Goal: Transaction & Acquisition: Purchase product/service

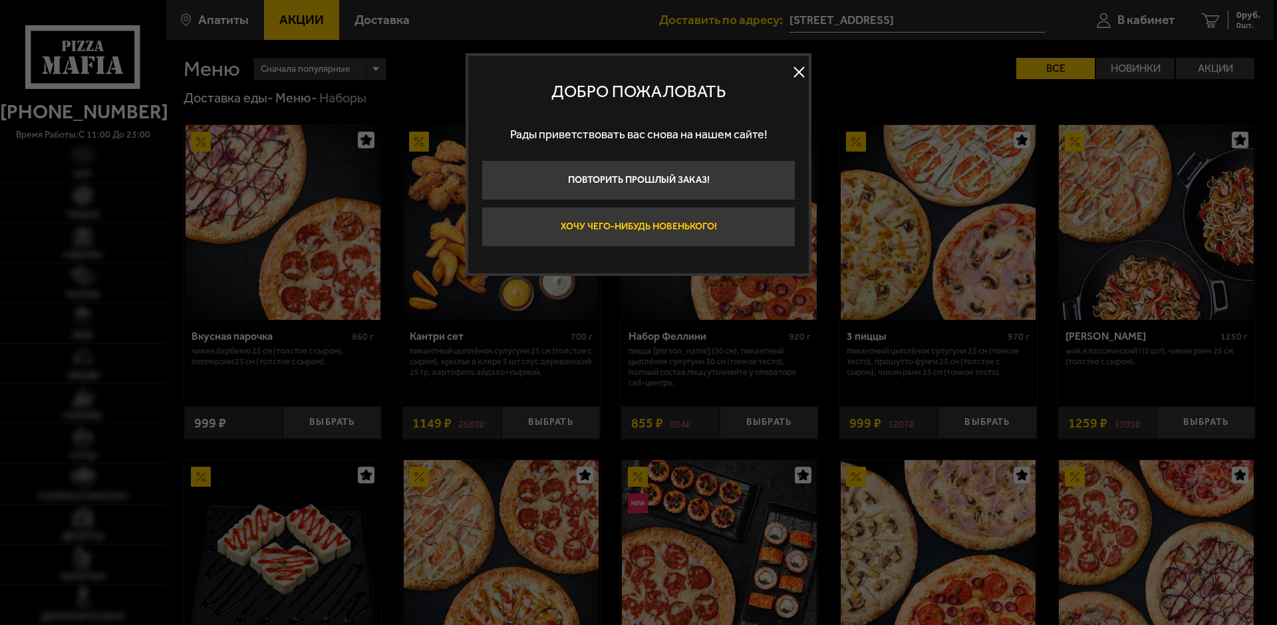
click at [634, 229] on button "Хочу чего-нибудь новенького!" at bounding box center [638, 227] width 314 height 40
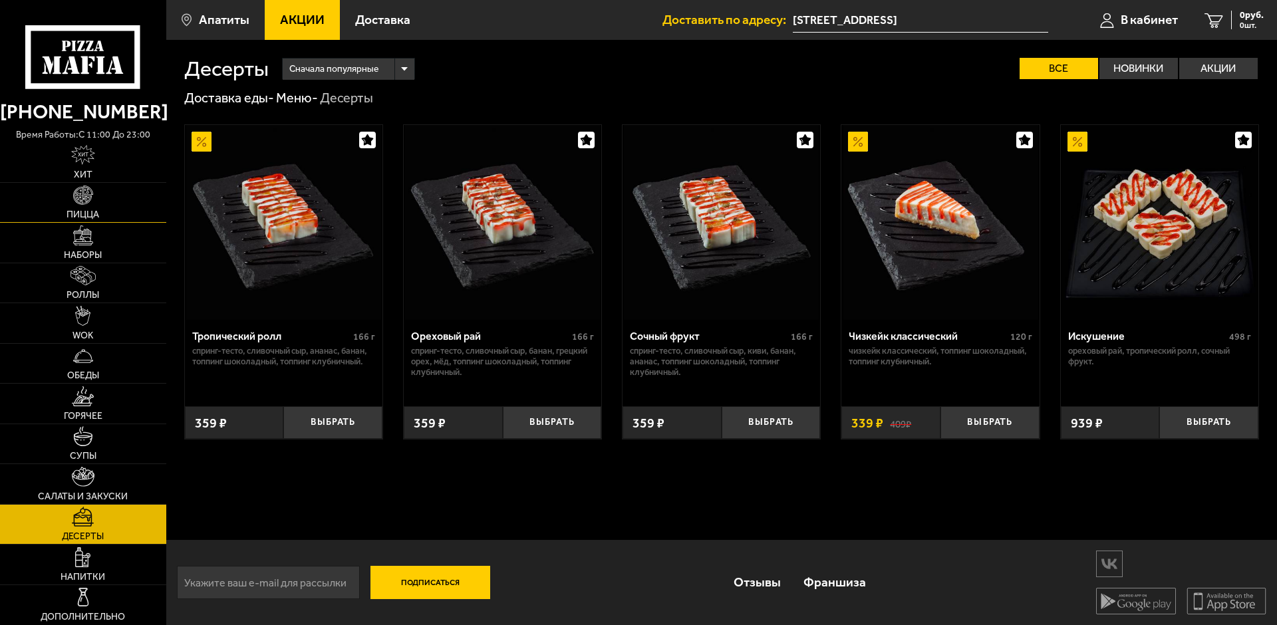
click at [96, 194] on link "Пицца" at bounding box center [83, 202] width 166 height 39
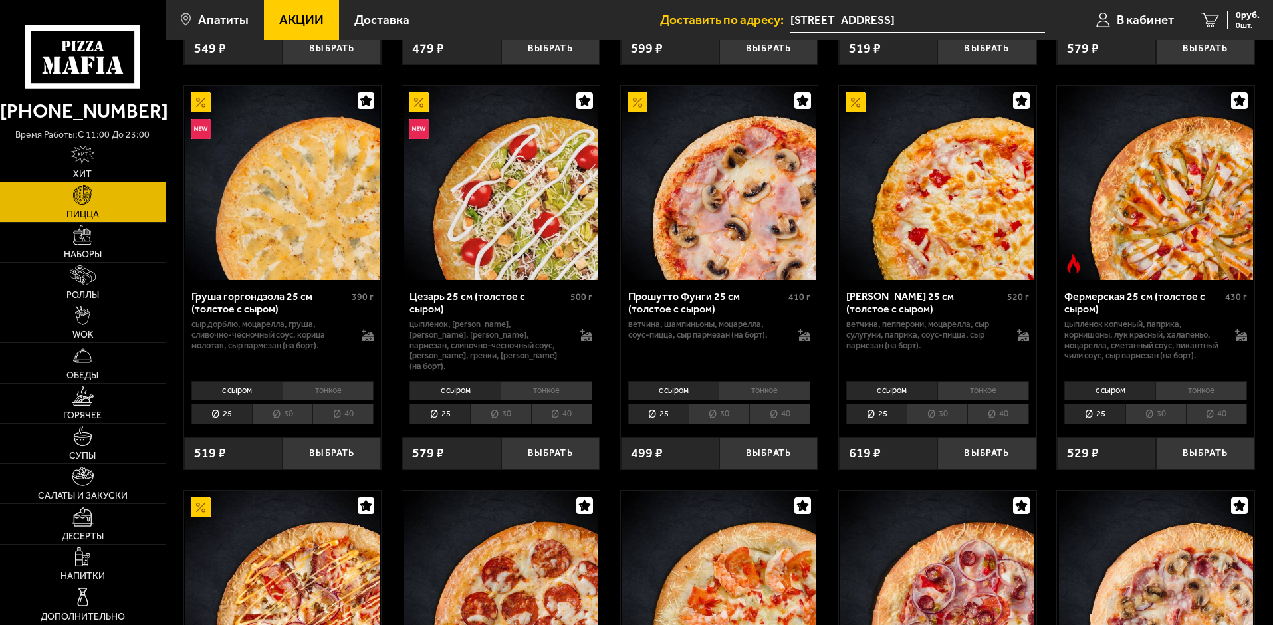
scroll to position [864, 0]
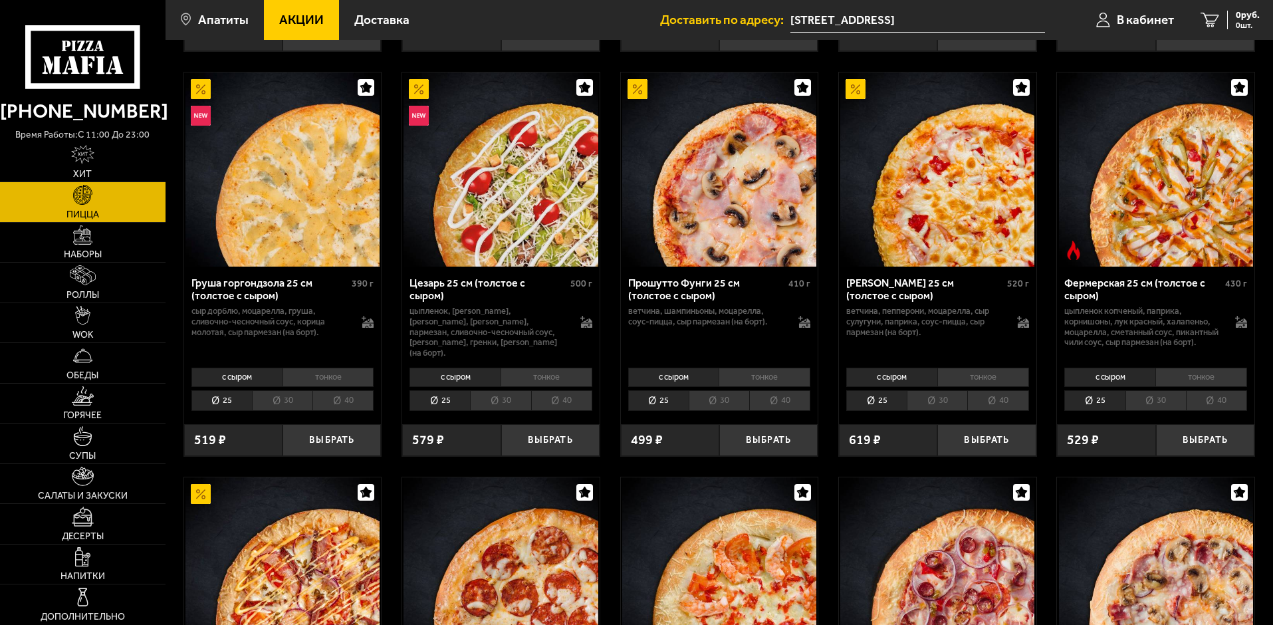
click at [943, 411] on li "30" at bounding box center [937, 400] width 61 height 21
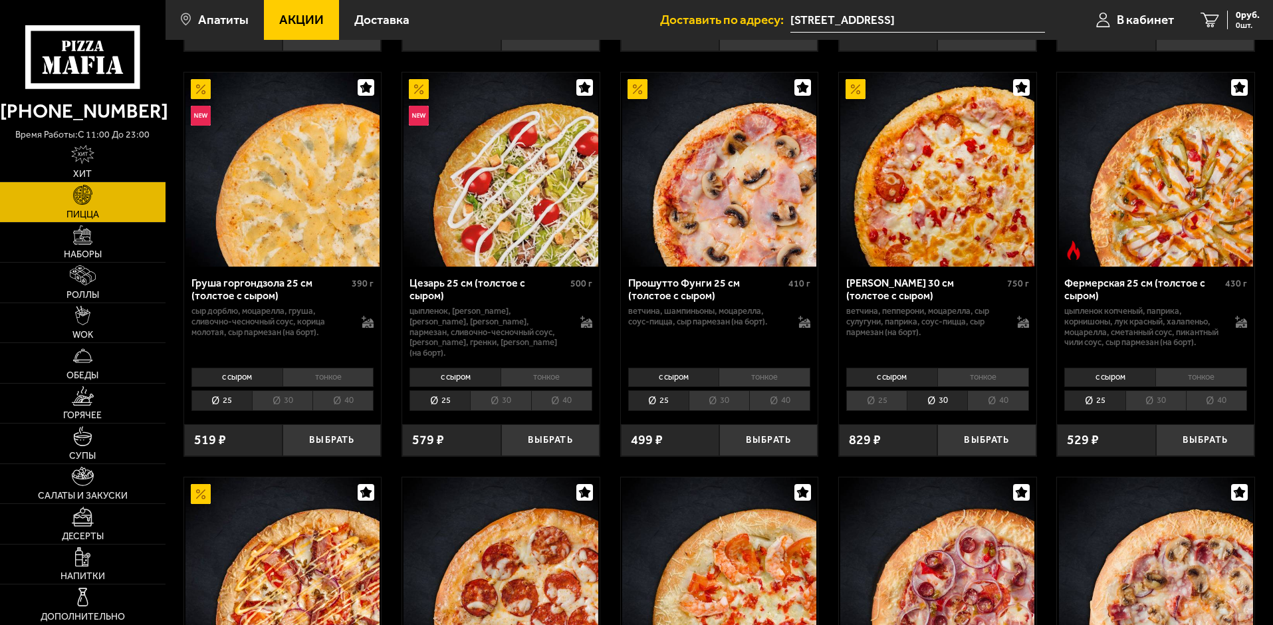
click at [1015, 408] on li "40" at bounding box center [998, 400] width 61 height 21
click at [936, 411] on li "30" at bounding box center [937, 400] width 61 height 21
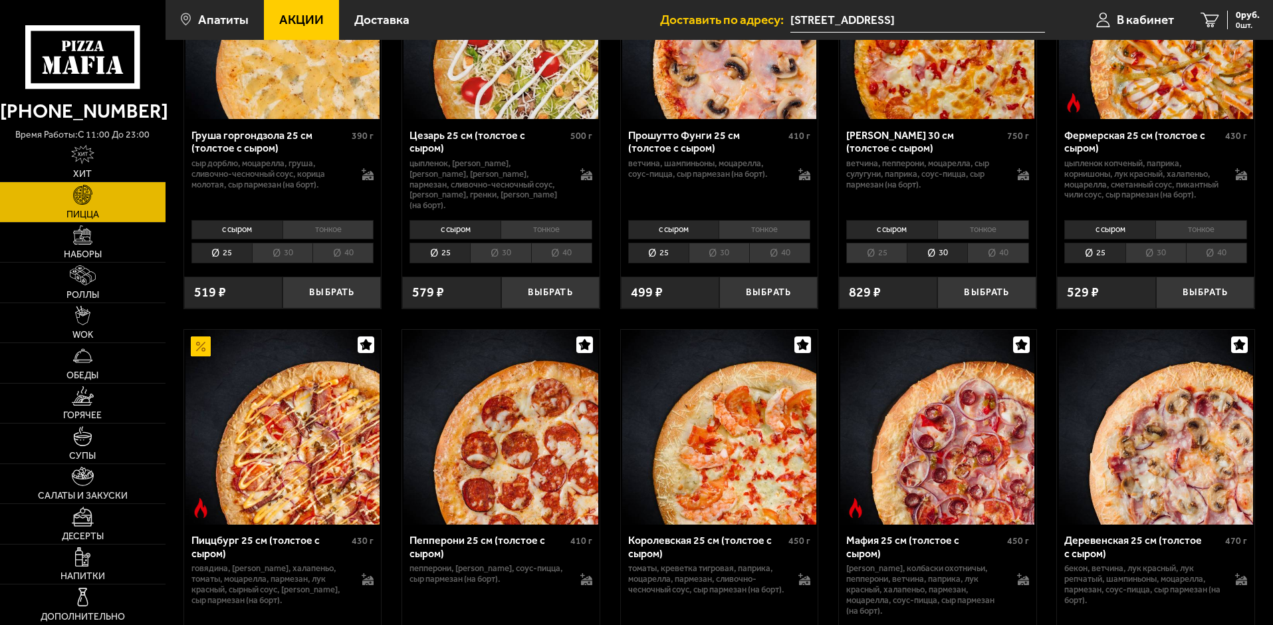
scroll to position [1064, 0]
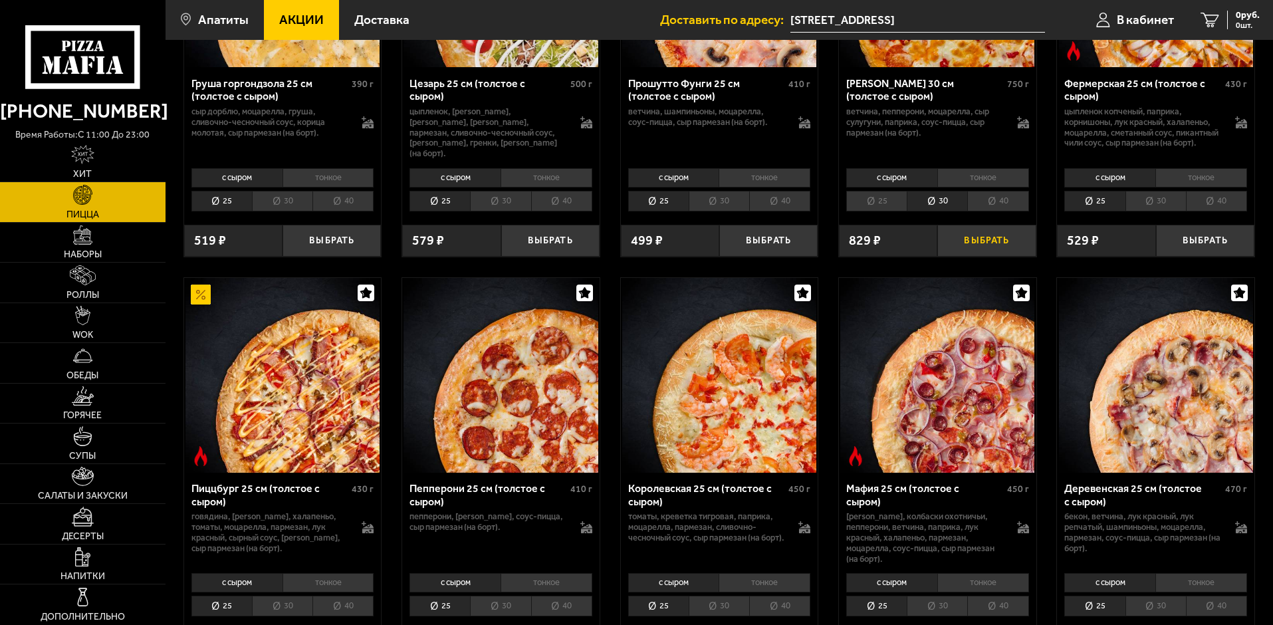
click at [988, 256] on button "Выбрать" at bounding box center [987, 241] width 98 height 33
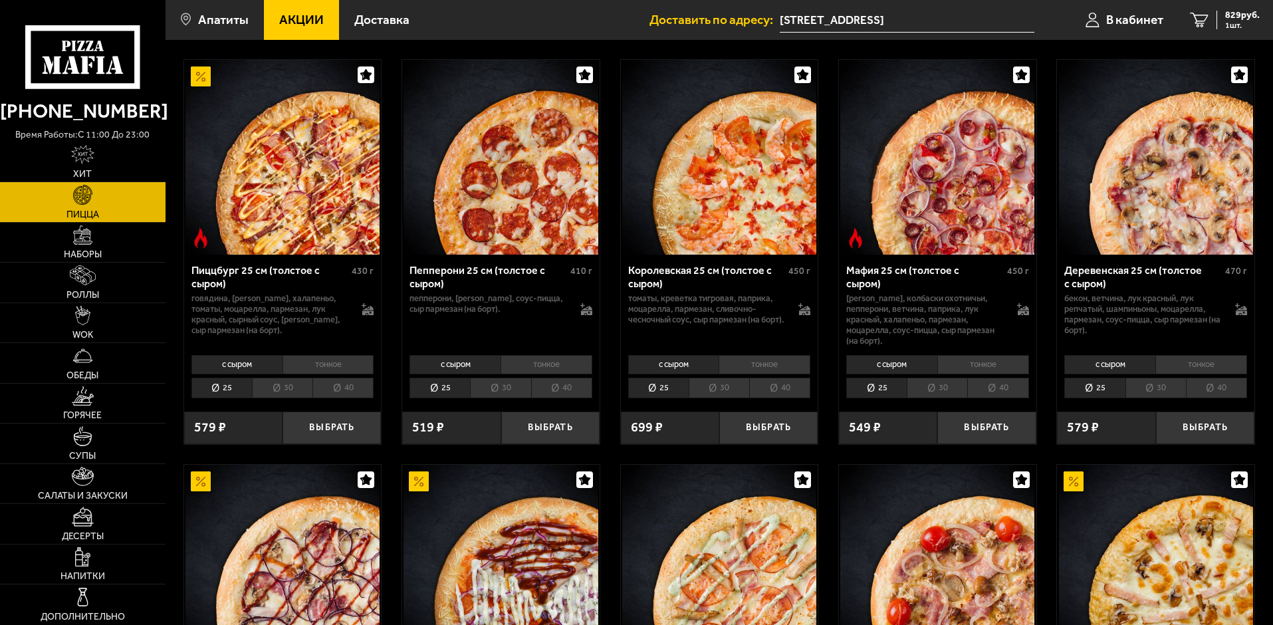
scroll to position [1263, 0]
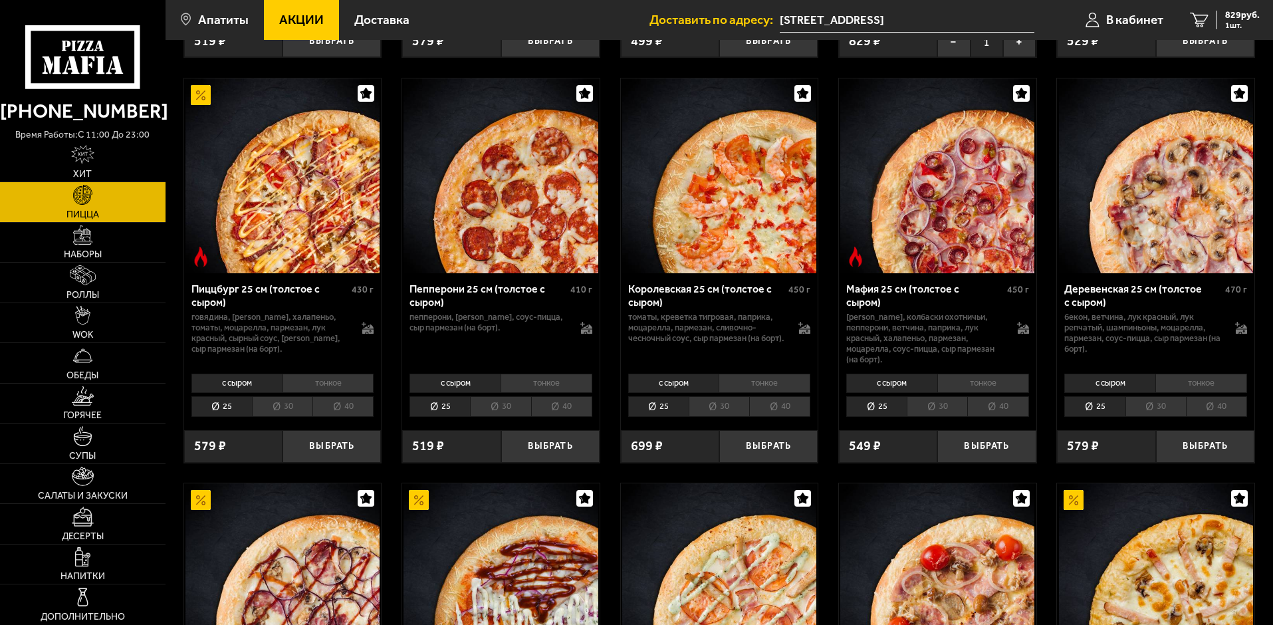
click at [498, 404] on li "30" at bounding box center [500, 406] width 61 height 21
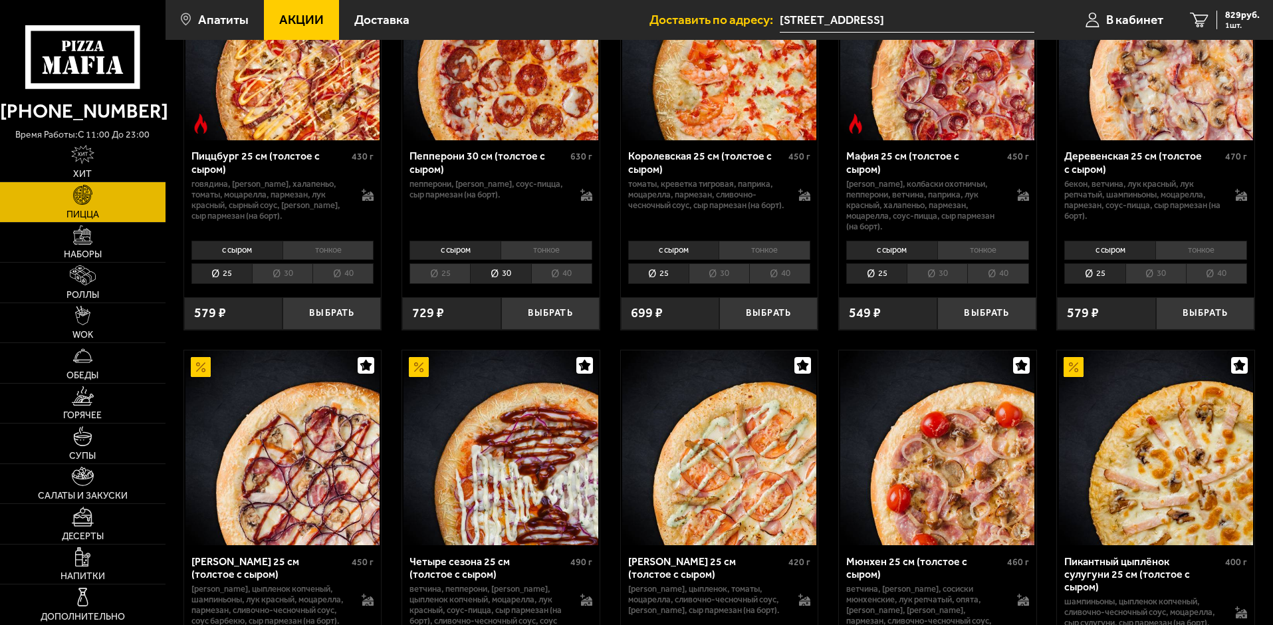
scroll to position [1330, 0]
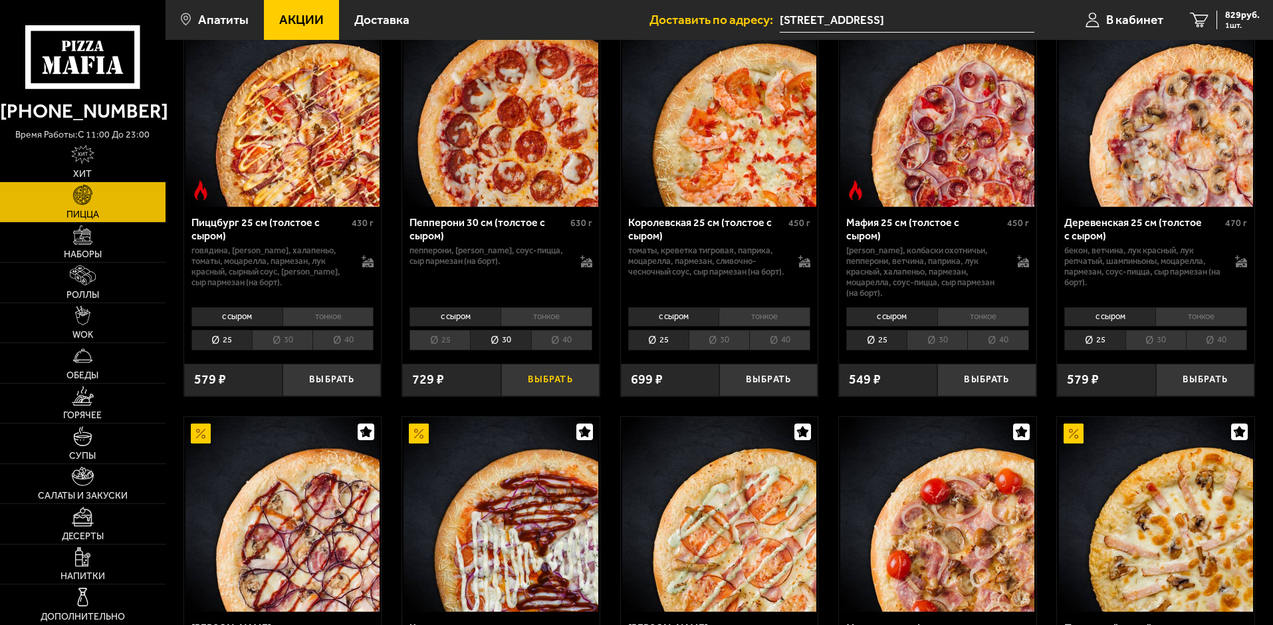
click at [557, 380] on button "Выбрать" at bounding box center [550, 380] width 98 height 33
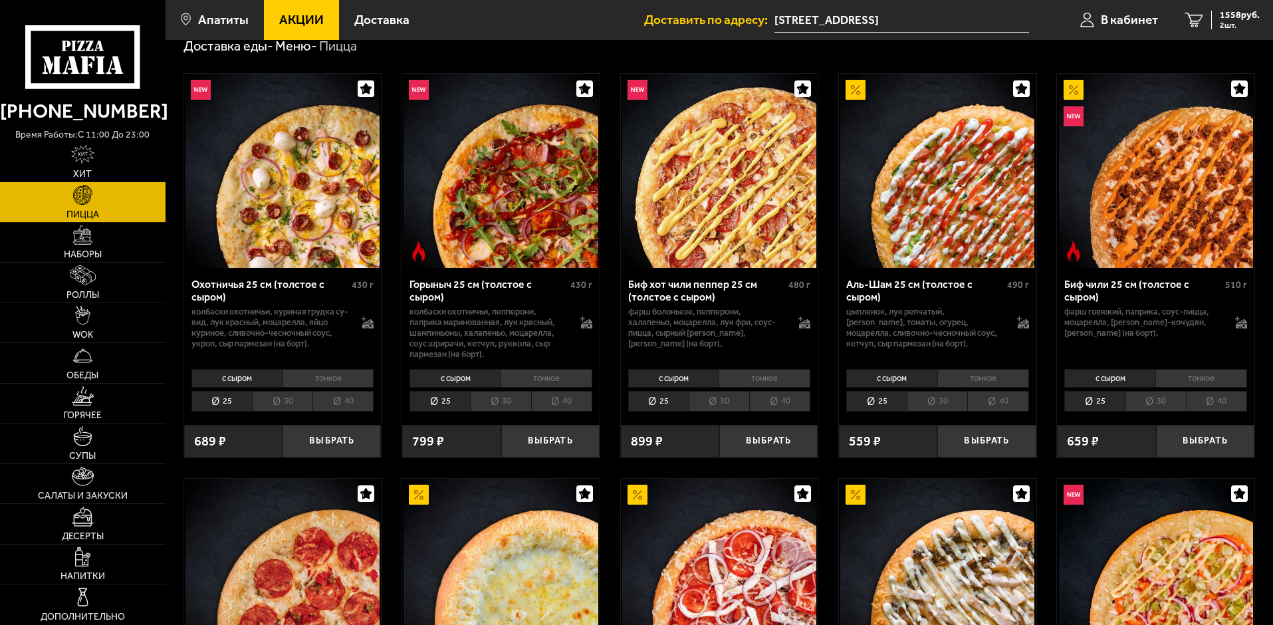
scroll to position [66, 0]
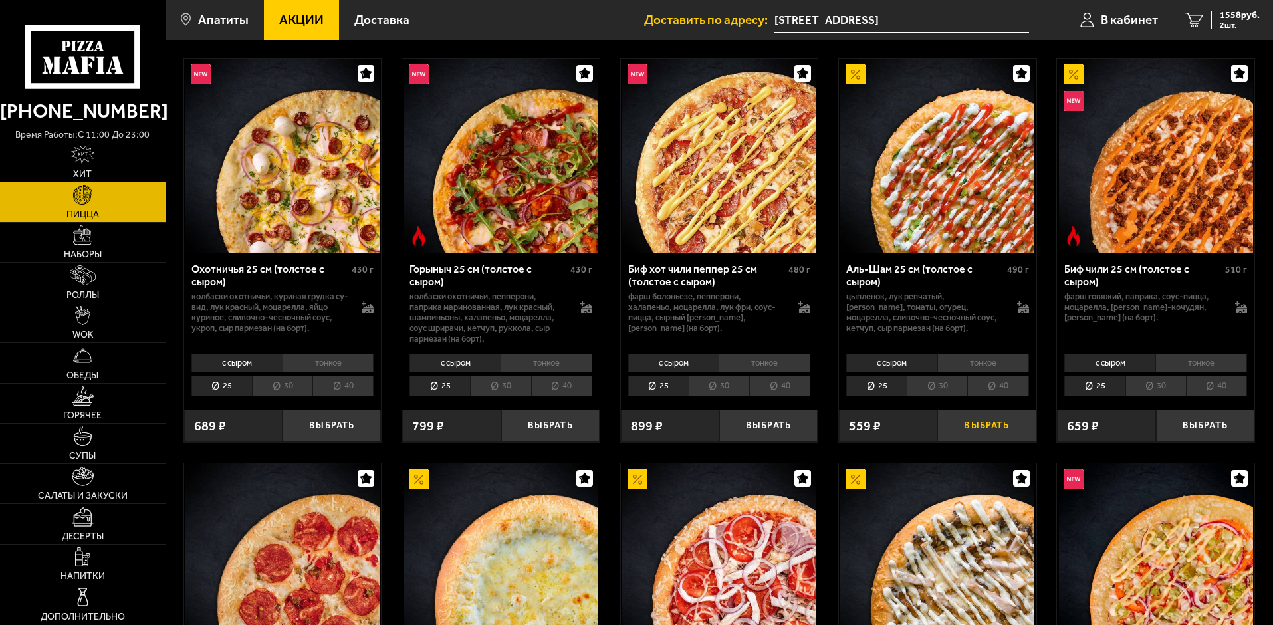
click at [985, 420] on button "Выбрать" at bounding box center [987, 426] width 98 height 33
click at [1217, 18] on div "2117 руб. 3 шт." at bounding box center [1236, 20] width 49 height 19
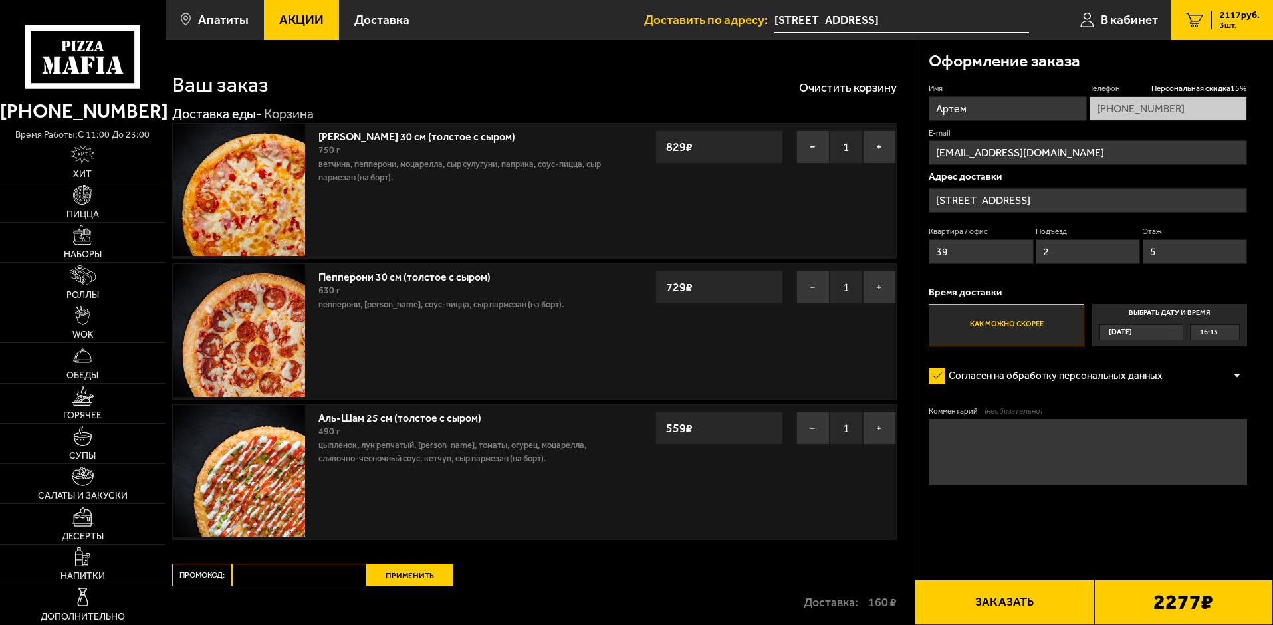
click at [1009, 591] on button "Заказать" at bounding box center [1004, 602] width 179 height 45
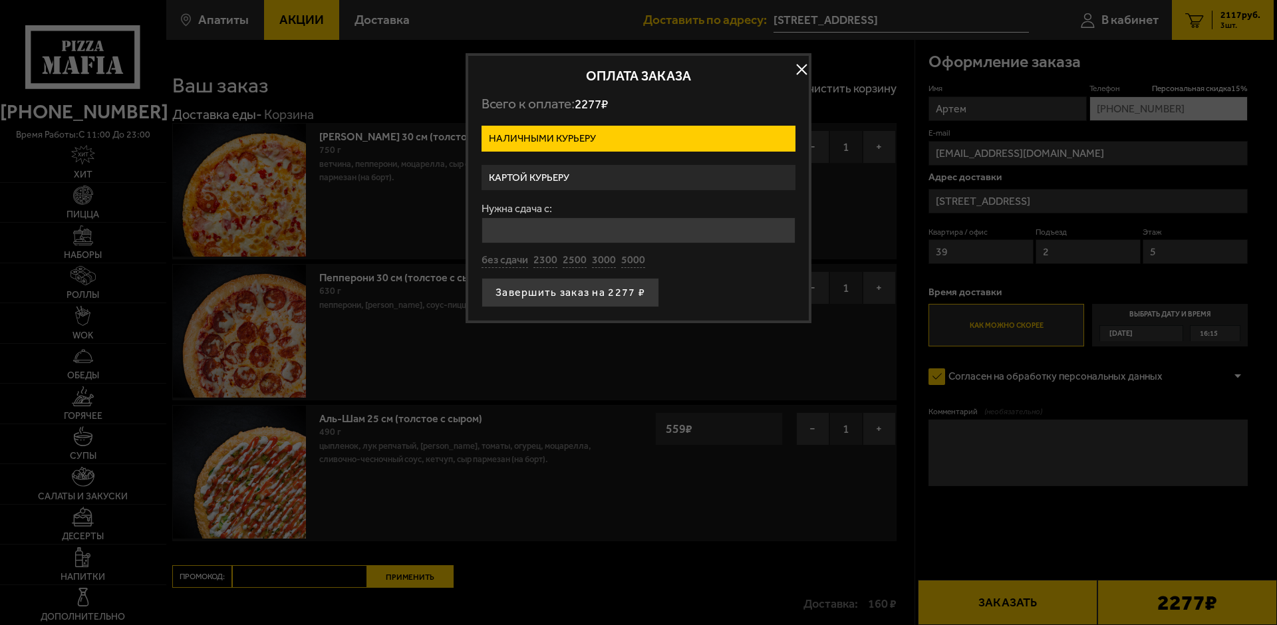
click at [579, 170] on label "Картой курьеру" at bounding box center [638, 178] width 314 height 26
click at [0, 0] on input "Картой курьеру" at bounding box center [0, 0] width 0 height 0
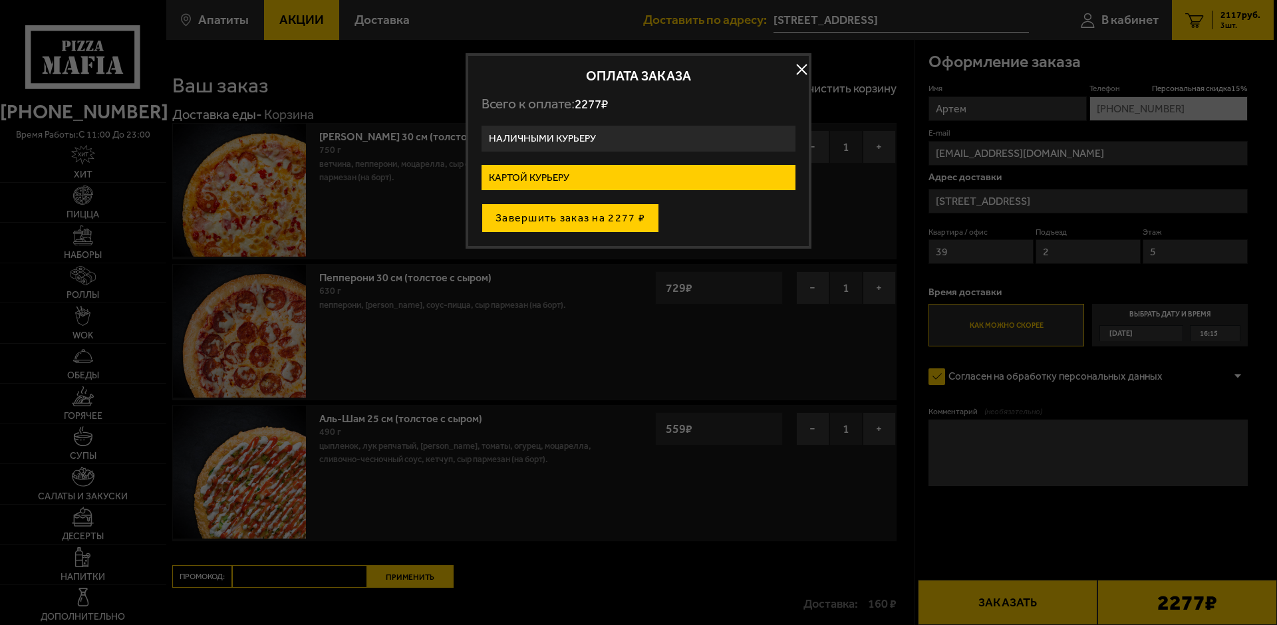
click at [577, 219] on button "Завершить заказ на 2277 ₽" at bounding box center [570, 217] width 178 height 29
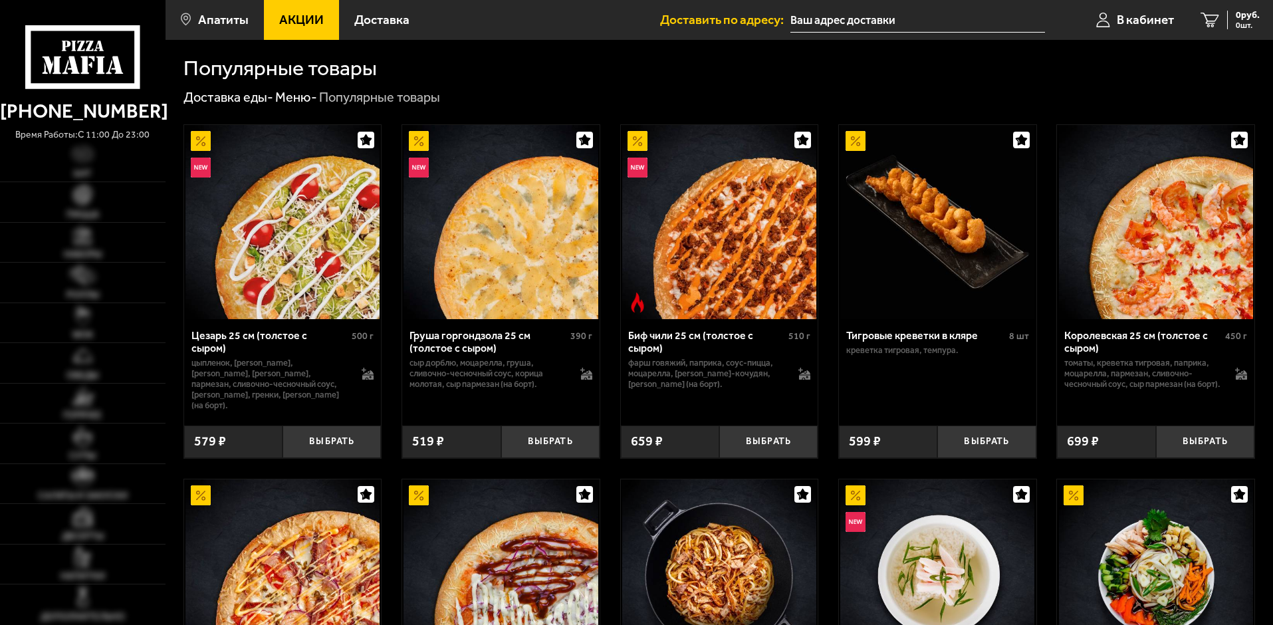
type input "[STREET_ADDRESS]"
click at [1030, 19] on link "Статус заказа: В пути" at bounding box center [1041, 20] width 83 height 40
